Goal: Transaction & Acquisition: Purchase product/service

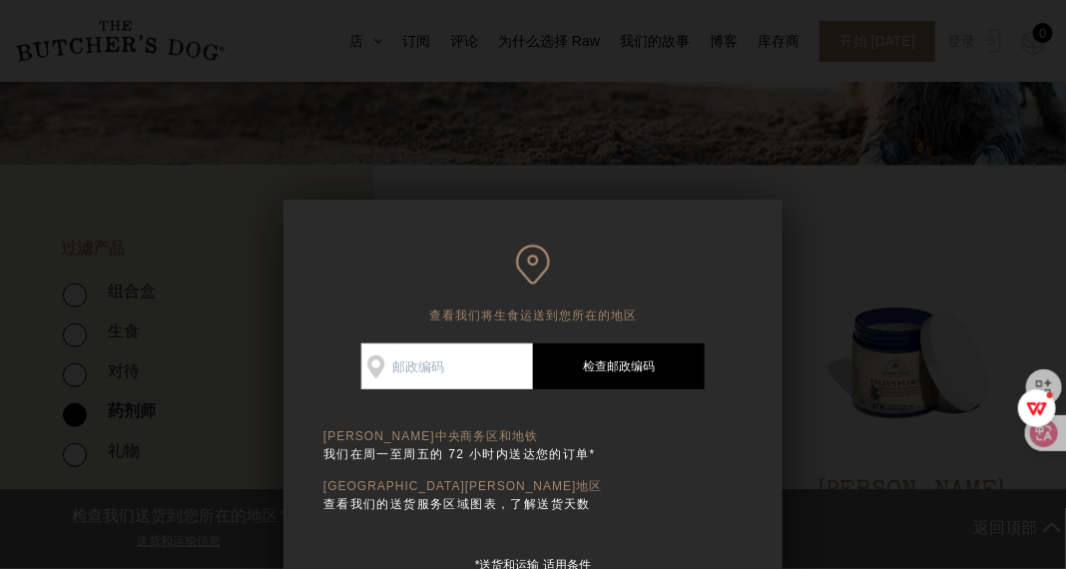
scroll to position [399, 0]
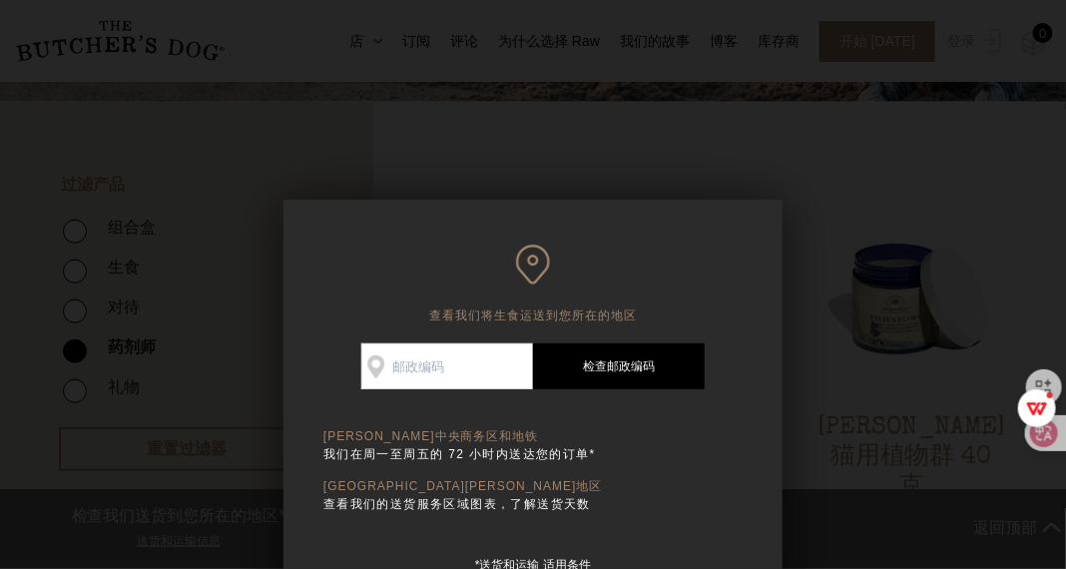
click at [473, 363] on input "Check Availability At" at bounding box center [447, 366] width 172 height 46
type input "4059"
click at [615, 377] on link "检查邮政编码" at bounding box center [619, 366] width 172 height 46
click at [623, 359] on link "检查邮政编码" at bounding box center [619, 366] width 172 height 46
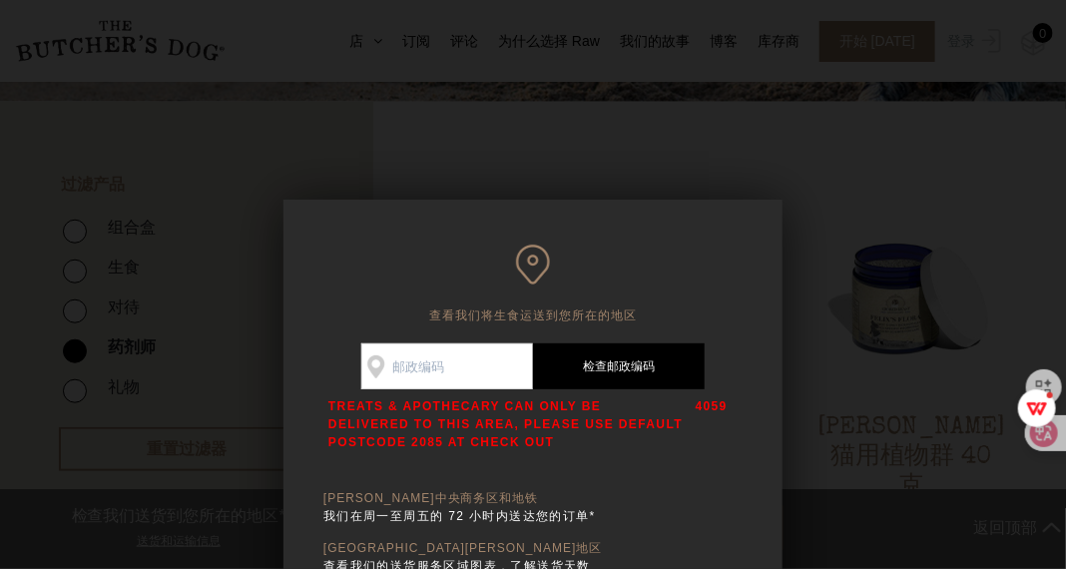
click at [909, 323] on div at bounding box center [533, 284] width 1066 height 569
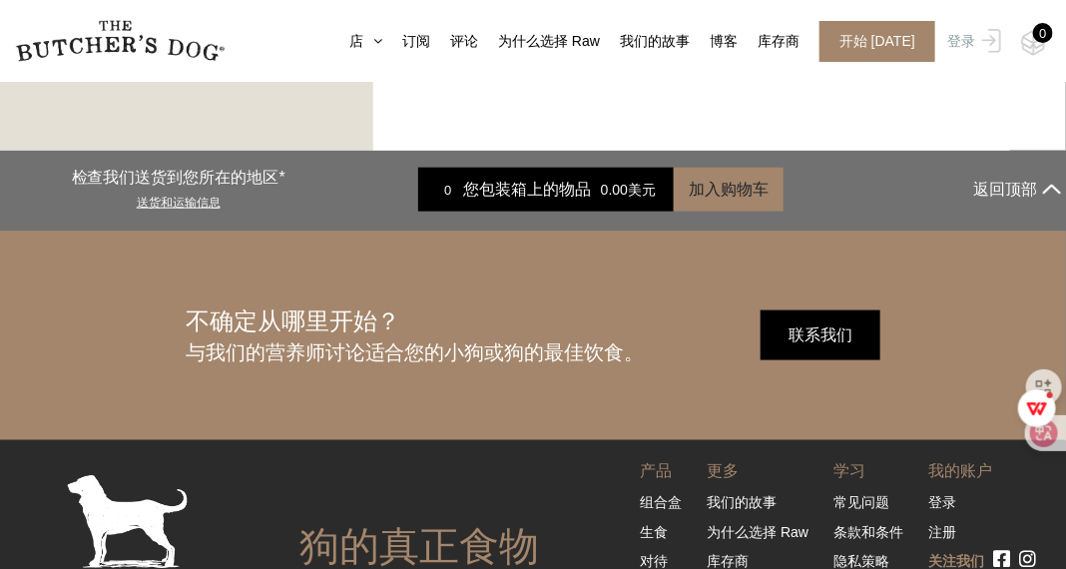
scroll to position [2894, 0]
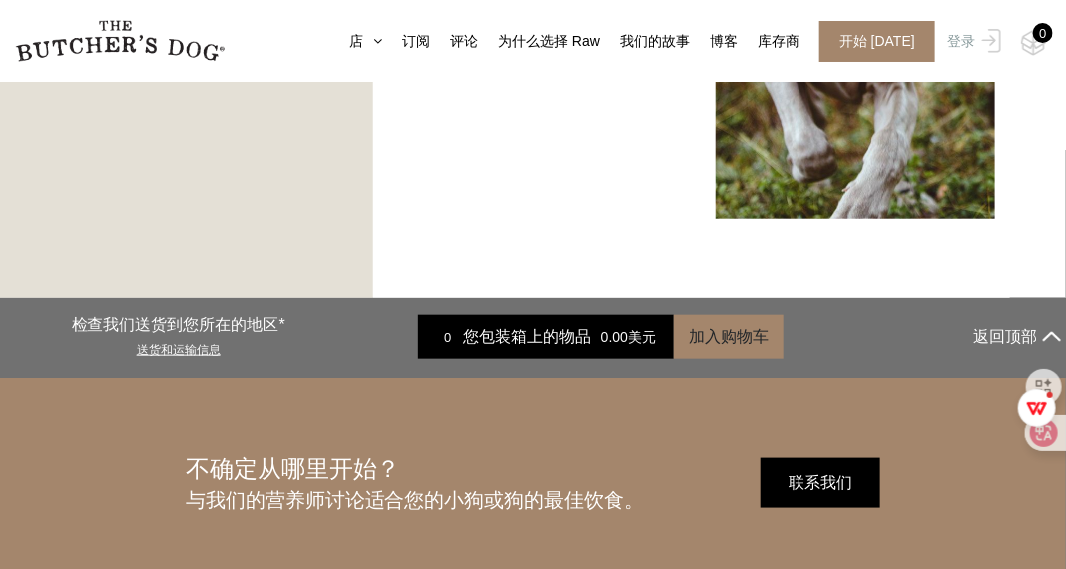
click at [164, 321] on p "检查我们送货到您所在的地区*" at bounding box center [179, 325] width 214 height 24
click at [168, 341] on link "送货和运输信息" at bounding box center [179, 347] width 84 height 19
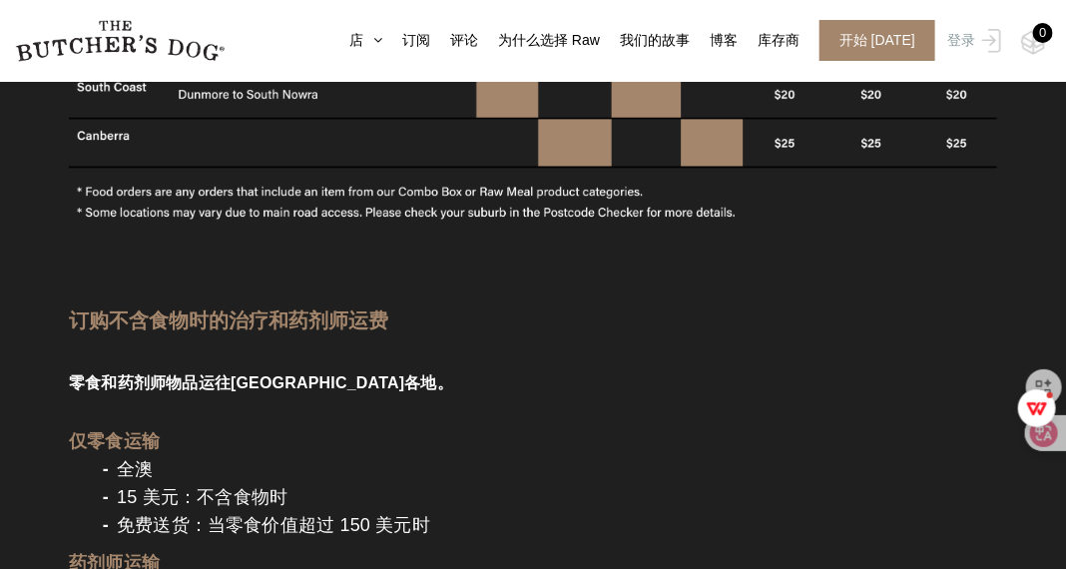
scroll to position [1797, 0]
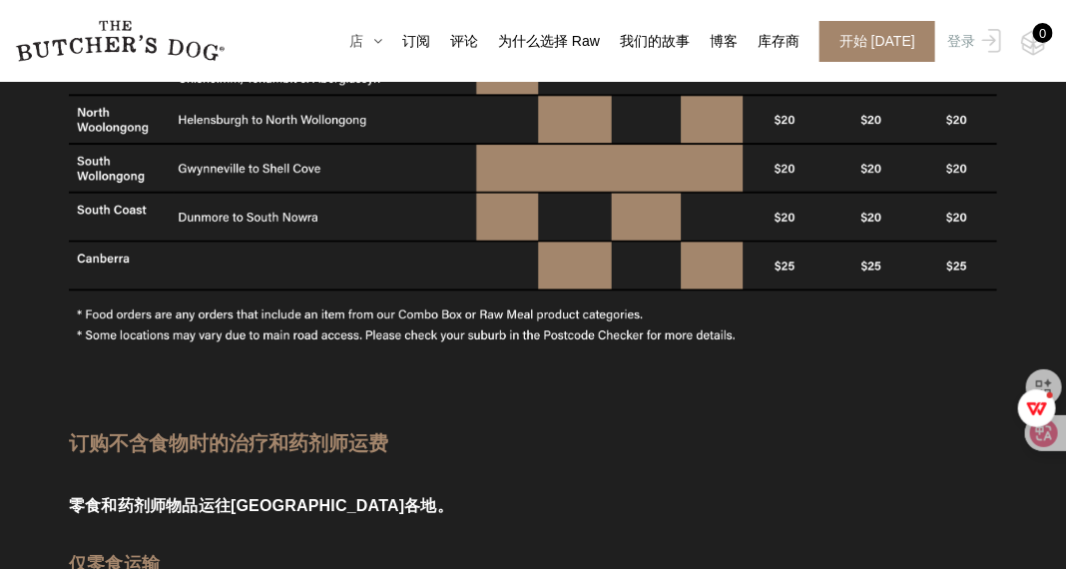
click at [363, 44] on font "店" at bounding box center [356, 41] width 14 height 16
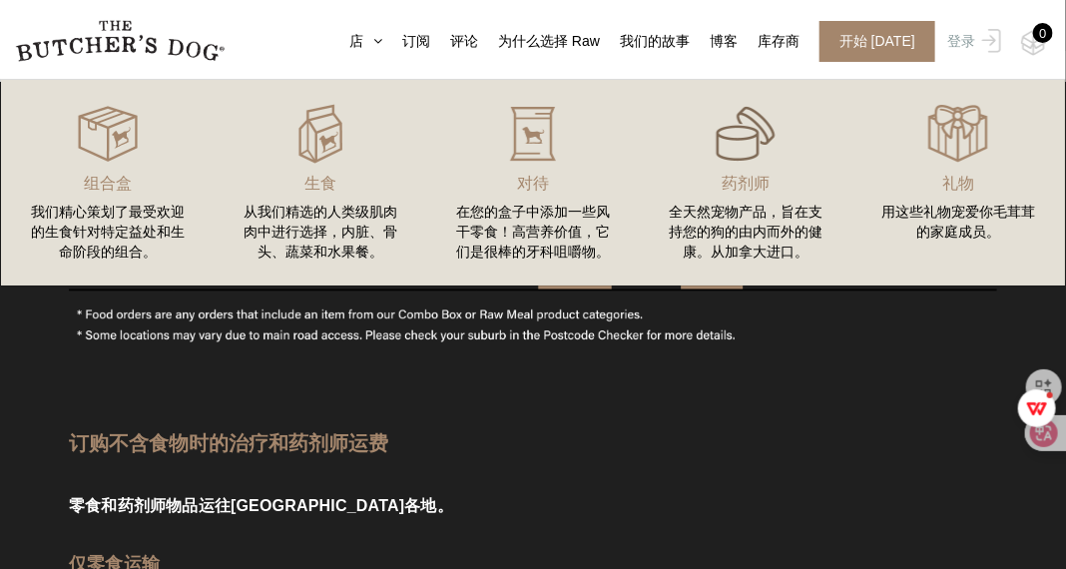
click at [756, 161] on img at bounding box center [746, 134] width 60 height 60
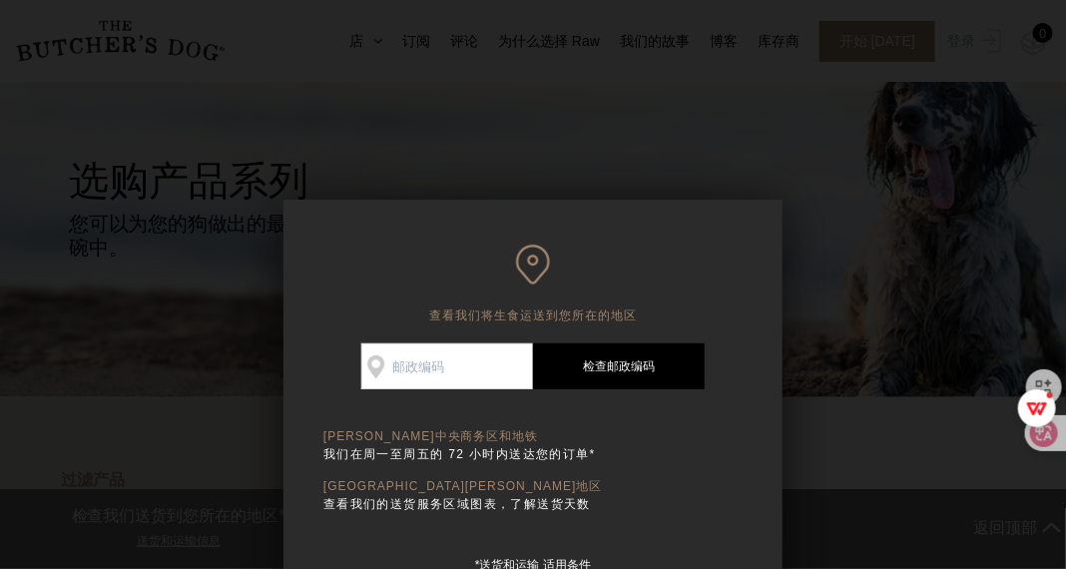
scroll to position [298, 0]
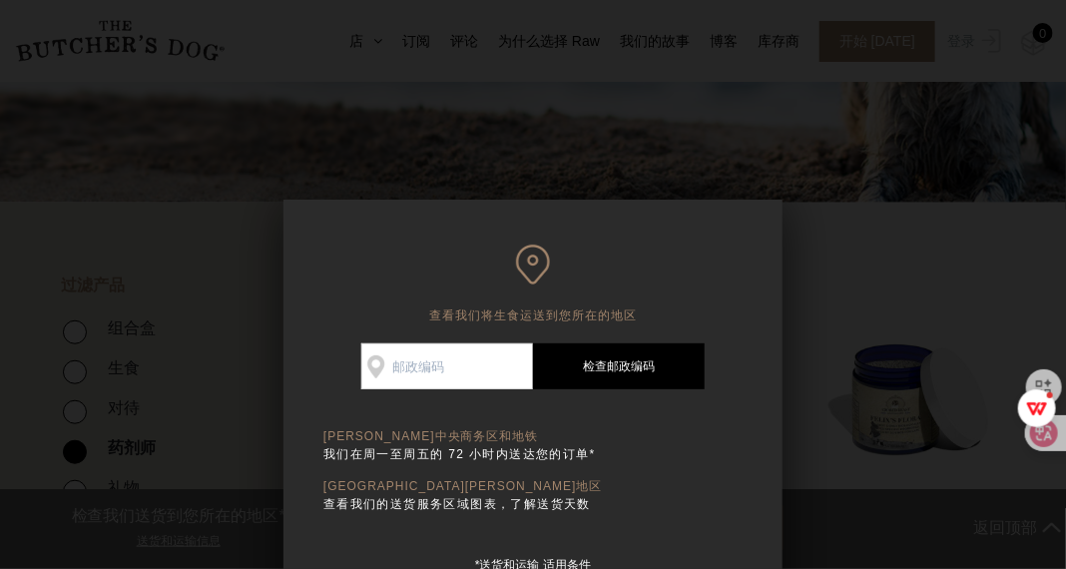
click at [879, 219] on div at bounding box center [533, 284] width 1066 height 569
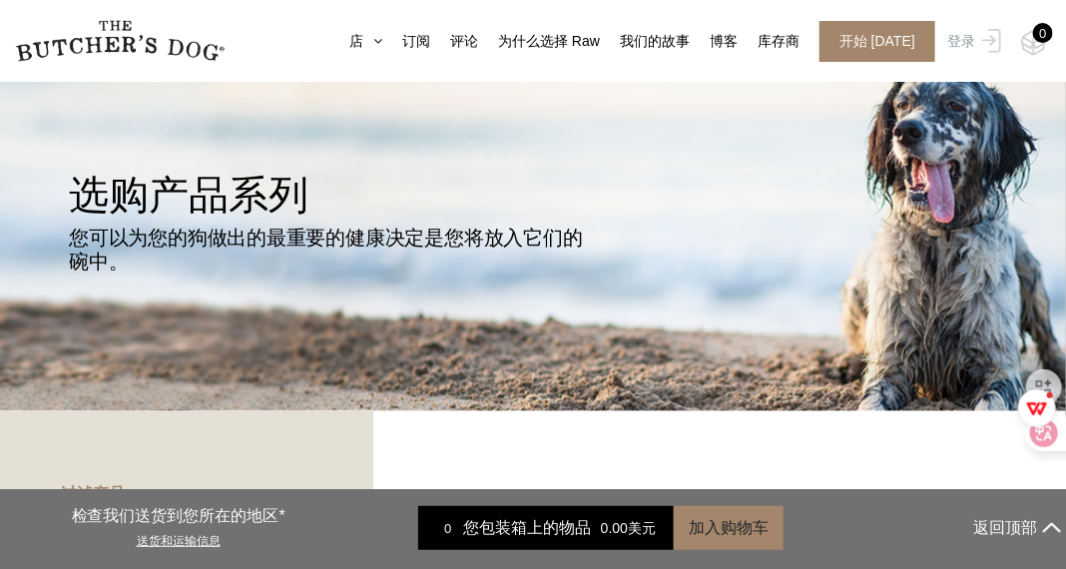
scroll to position [0, 0]
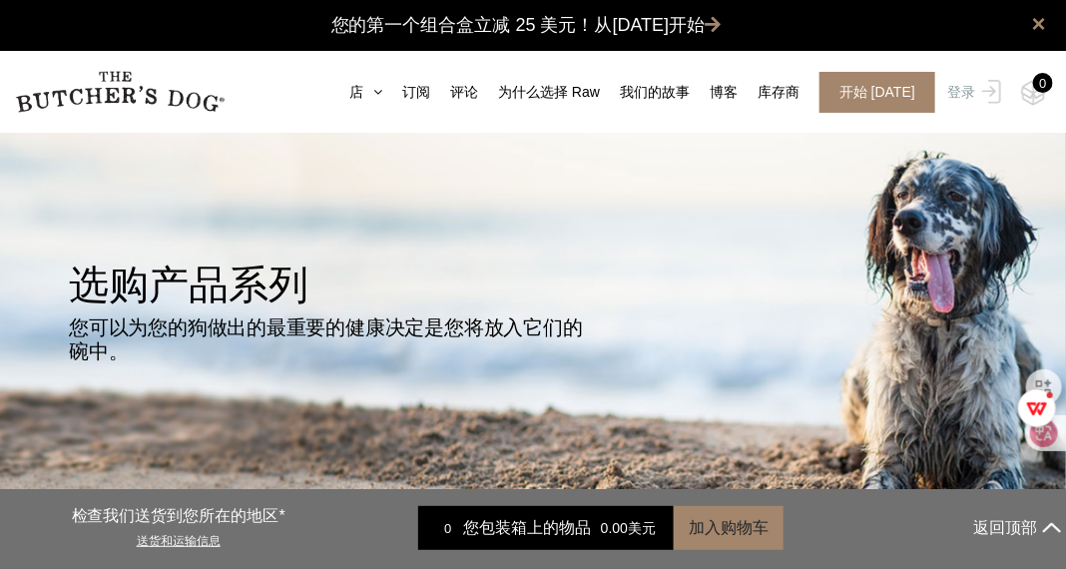
click at [402, 307] on h2 "选购产品系列" at bounding box center [533, 290] width 928 height 50
click at [290, 309] on h2 "选购产品系列" at bounding box center [533, 290] width 928 height 50
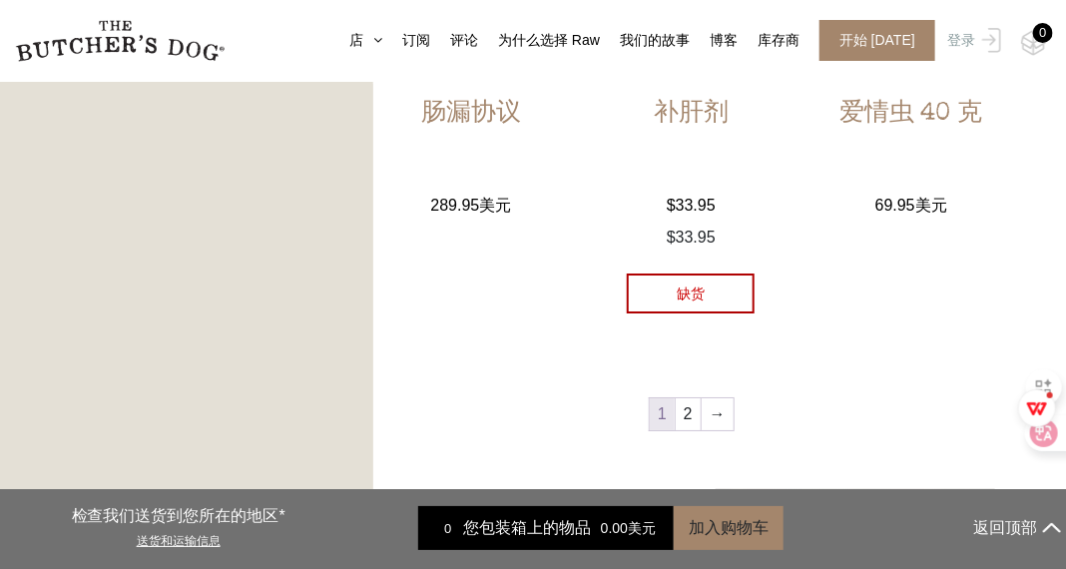
scroll to position [2196, 0]
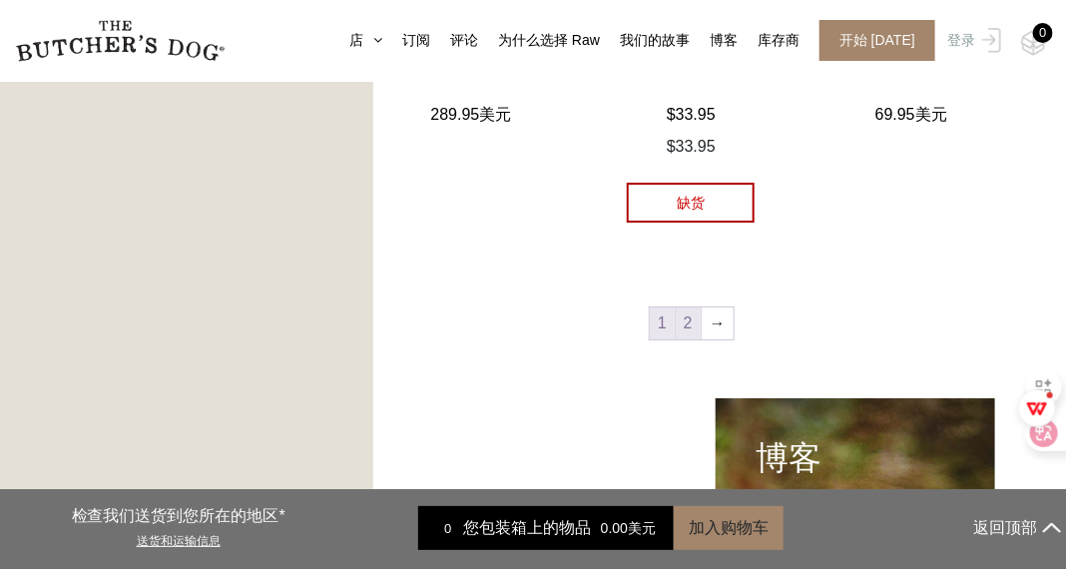
click at [692, 324] on link "2" at bounding box center [688, 323] width 25 height 32
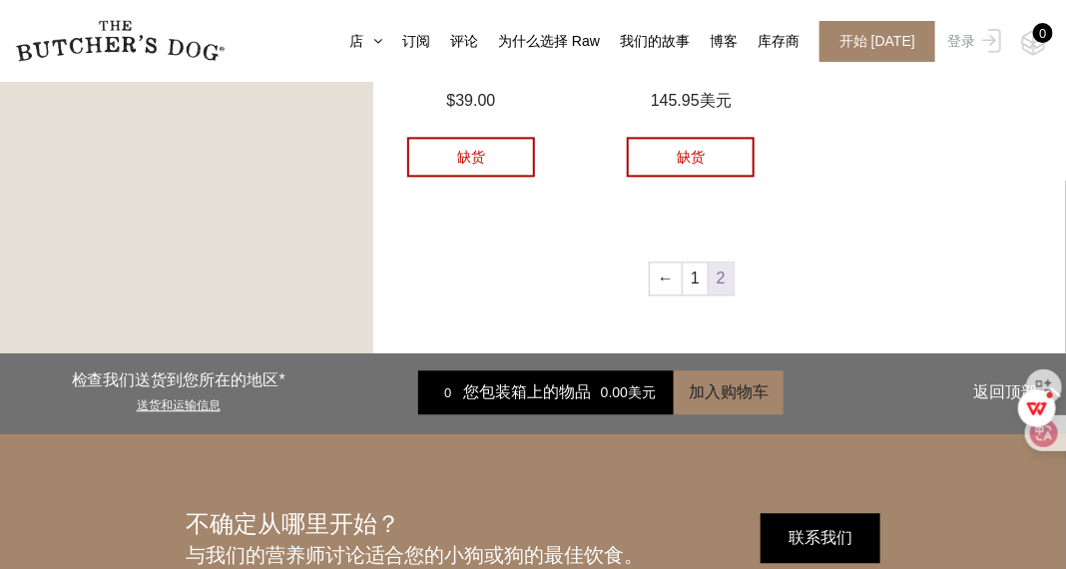
scroll to position [1349, 0]
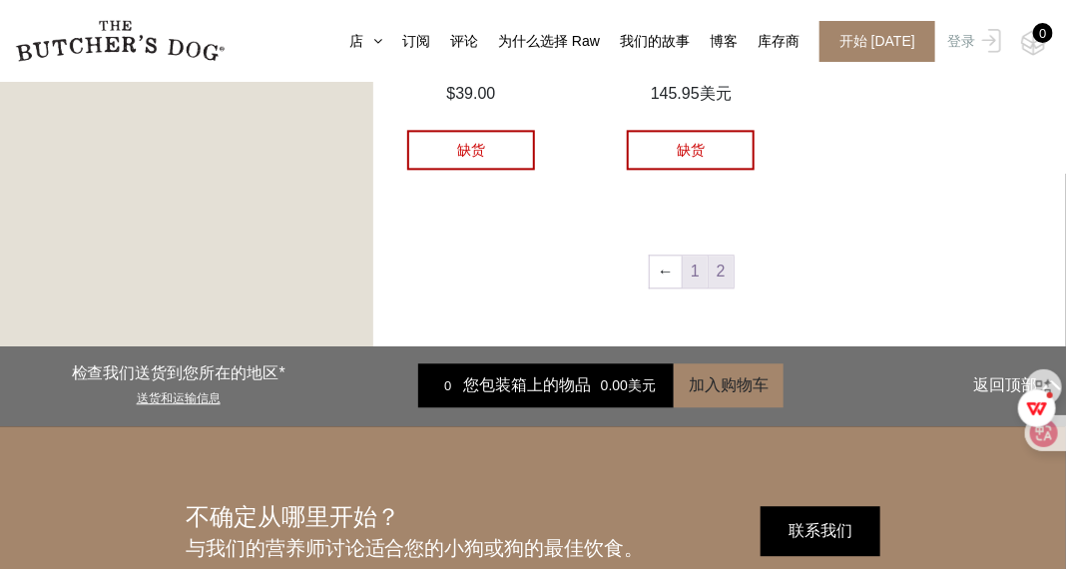
click at [691, 280] on link "1" at bounding box center [695, 272] width 25 height 32
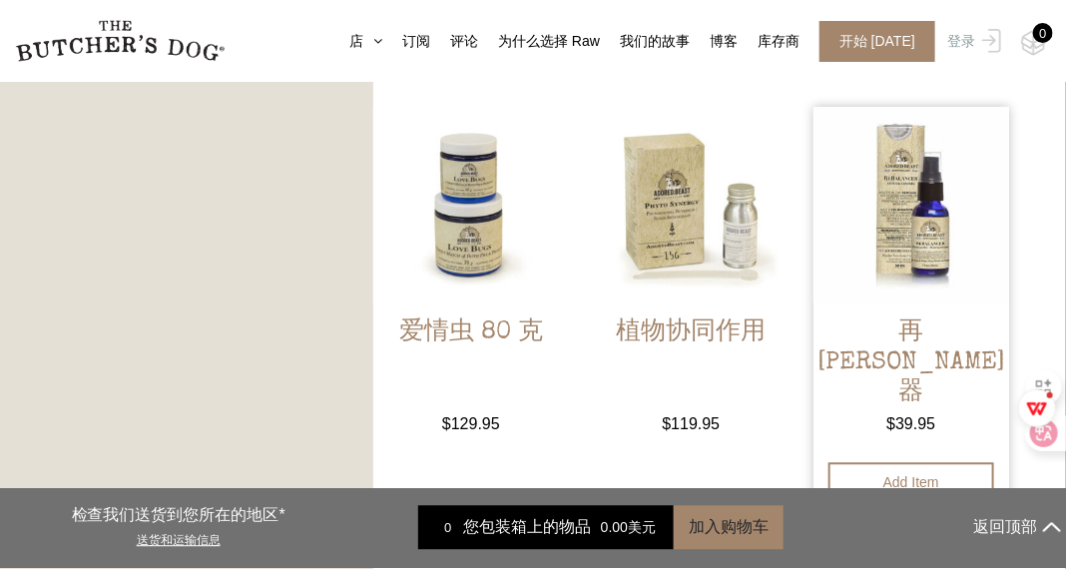
scroll to position [1349, 0]
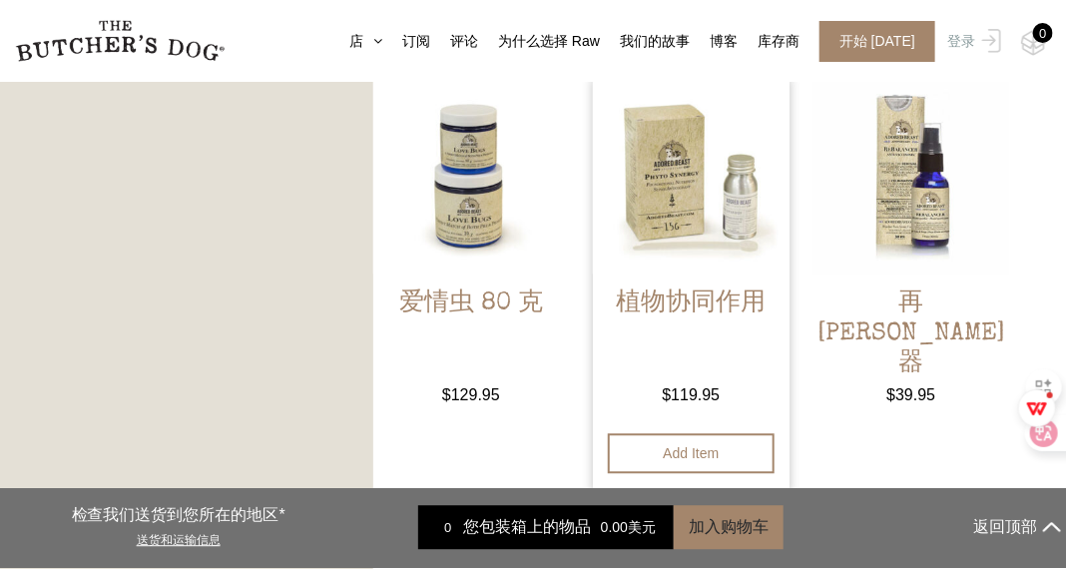
click at [721, 275] on link "植物协同作用 $ 119.95 — available on subscription" at bounding box center [691, 242] width 196 height 329
click at [707, 271] on img at bounding box center [691, 176] width 196 height 196
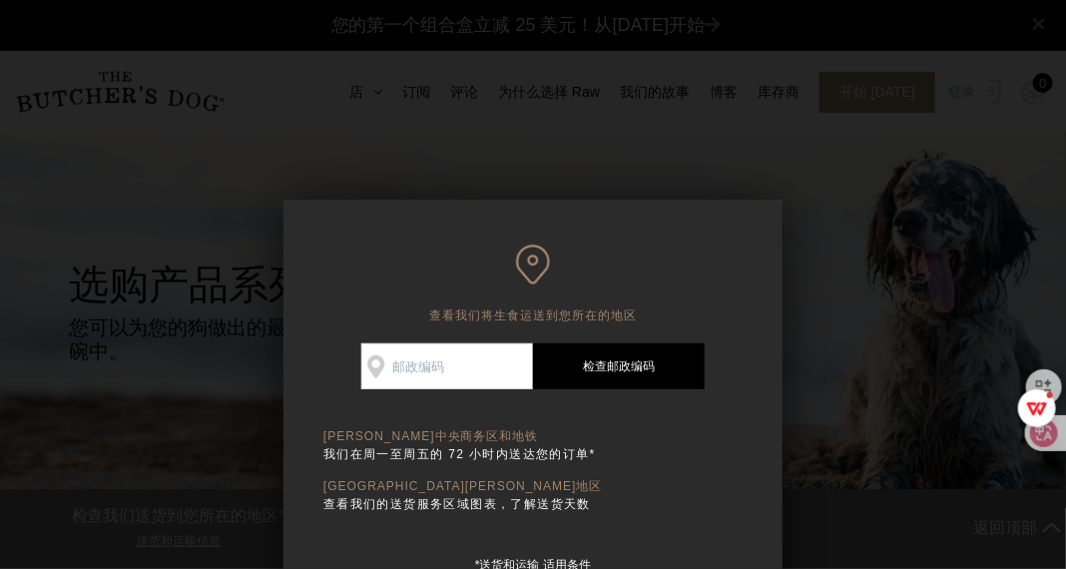
click at [946, 294] on div at bounding box center [533, 284] width 1066 height 569
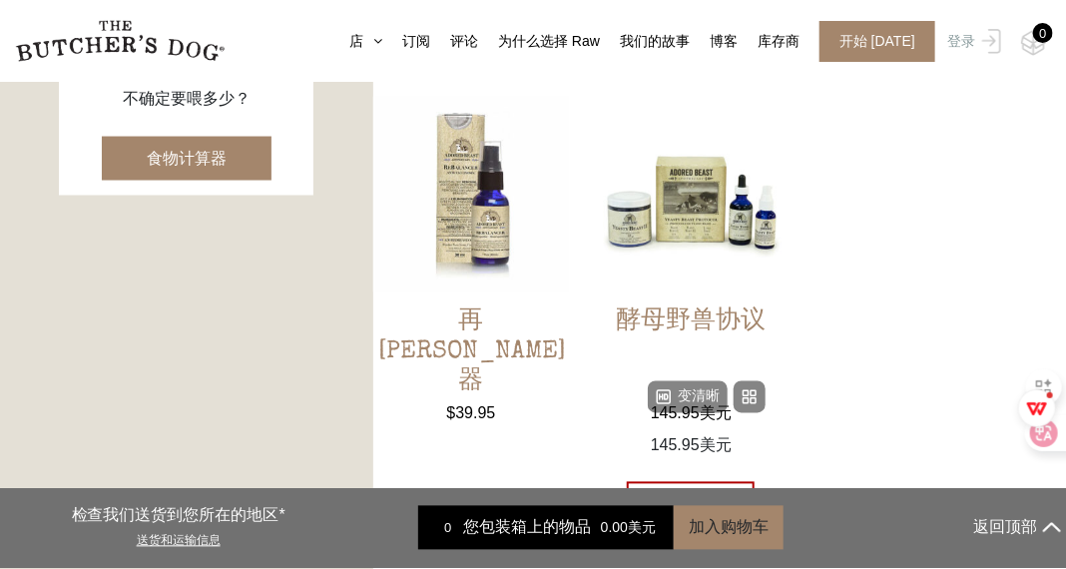
scroll to position [1198, 0]
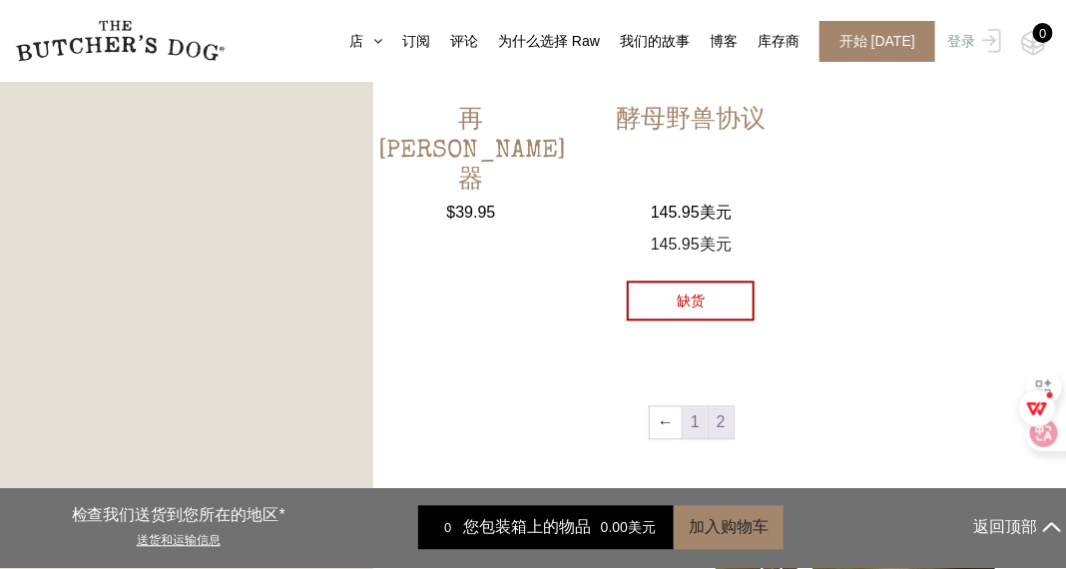
click at [687, 419] on link "1" at bounding box center [695, 423] width 25 height 32
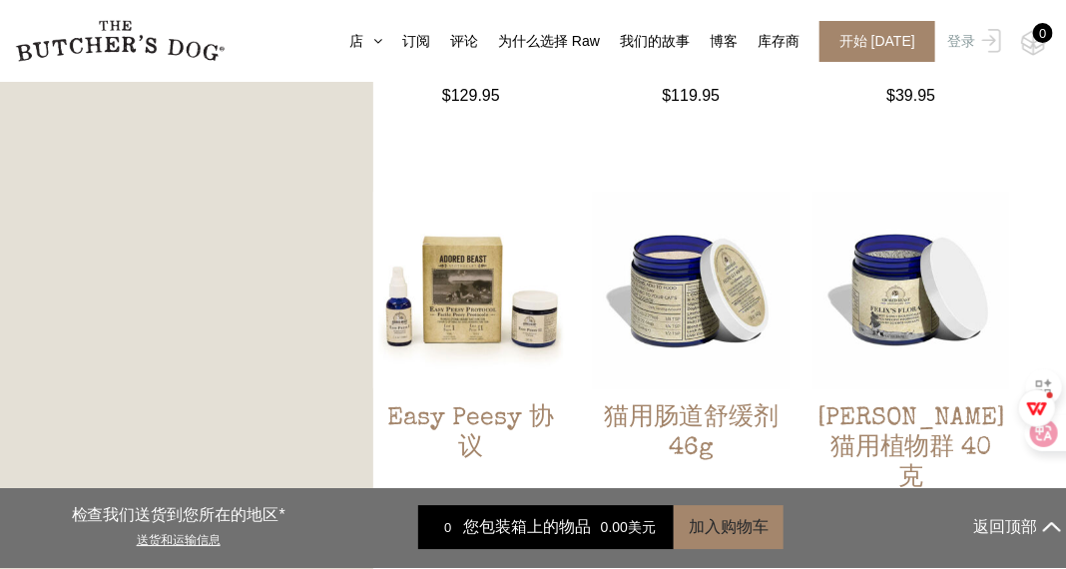
scroll to position [2048, 0]
